Goal: Navigation & Orientation: Find specific page/section

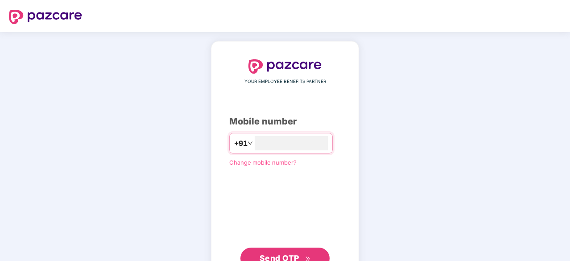
type input "**********"
click at [274, 258] on span "Send OTP" at bounding box center [280, 256] width 40 height 9
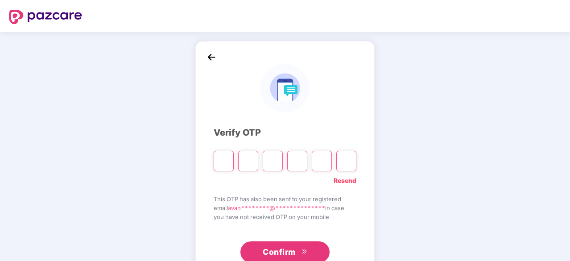
type input "*"
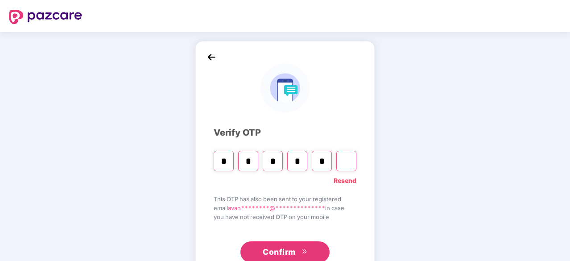
type input "*"
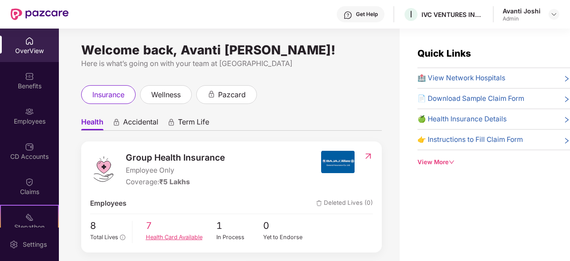
click at [178, 238] on div "Health Card Available" at bounding box center [181, 237] width 70 height 9
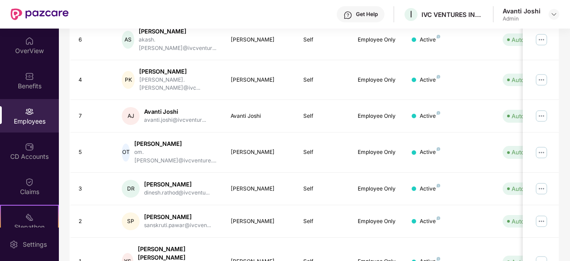
scroll to position [170, 0]
click at [41, 87] on div "Benefits" at bounding box center [29, 86] width 59 height 9
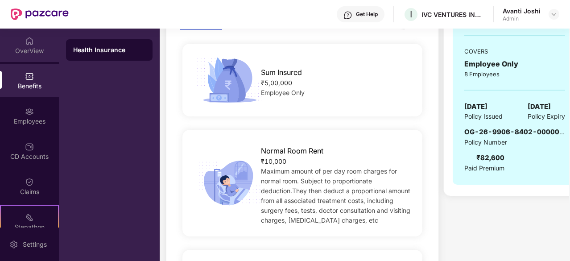
click at [33, 50] on div "OverView" at bounding box center [29, 50] width 59 height 9
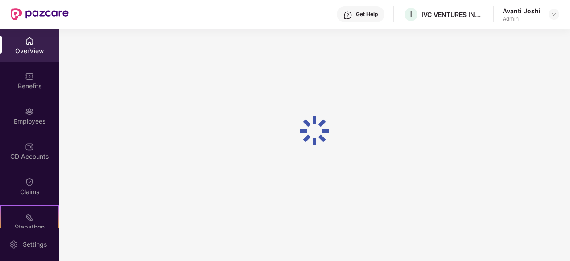
scroll to position [29, 0]
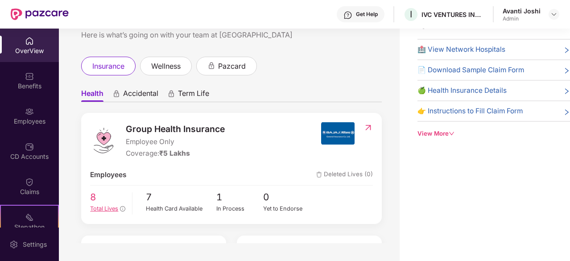
click at [93, 203] on span "8" at bounding box center [107, 197] width 35 height 15
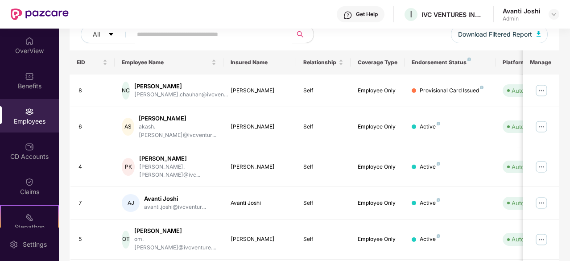
scroll to position [170, 0]
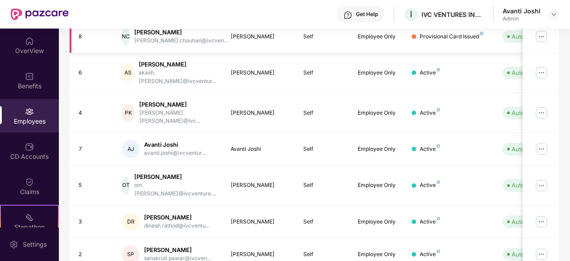
click at [467, 37] on div "Provisional Card Issued" at bounding box center [452, 37] width 64 height 8
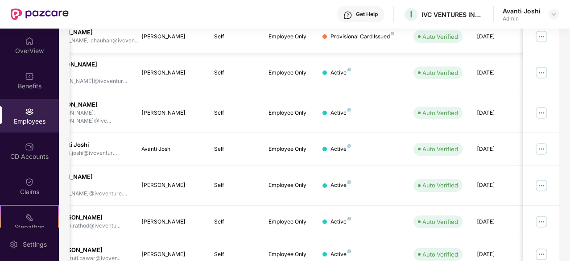
scroll to position [0, 89]
